Goal: Check status: Check status

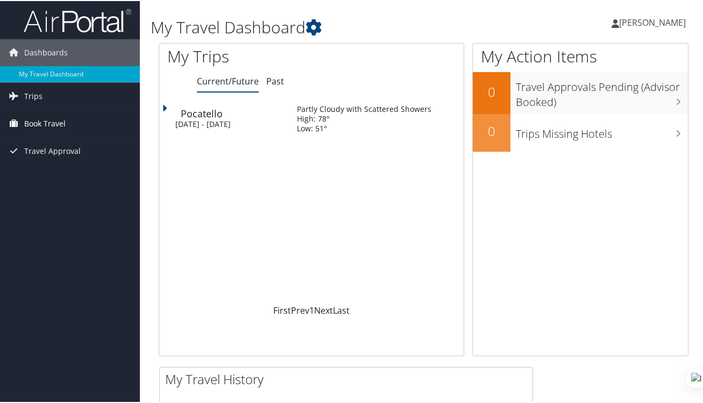
click at [61, 124] on span "Book Travel" at bounding box center [44, 122] width 41 height 27
click at [270, 123] on div "Mon 29 Sep 2025 - Wed 1 Oct 2025" at bounding box center [227, 123] width 105 height 10
